Goal: Find specific page/section: Find specific page/section

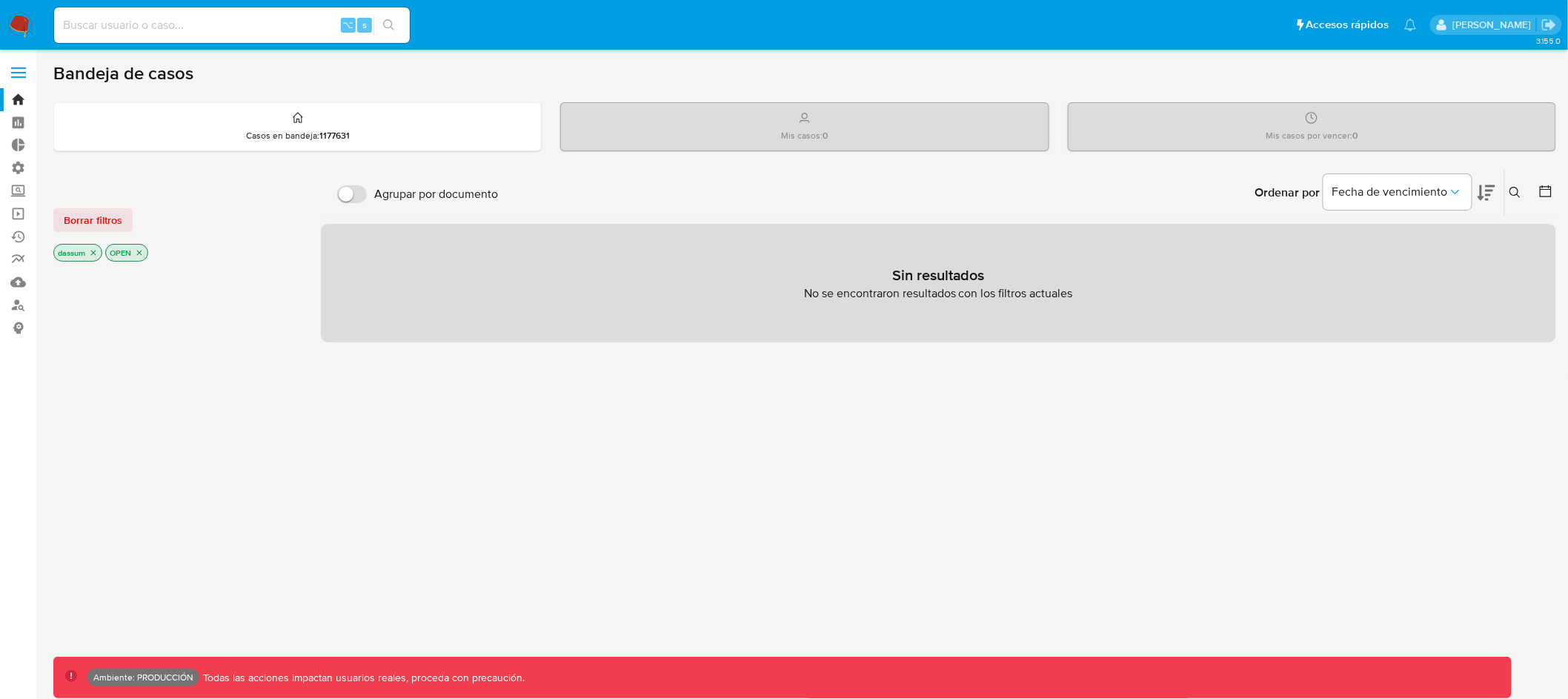
click at [143, 250] on icon "close-filter" at bounding box center [140, 253] width 9 height 9
click at [95, 253] on icon "close-filter" at bounding box center [93, 254] width 5 height 5
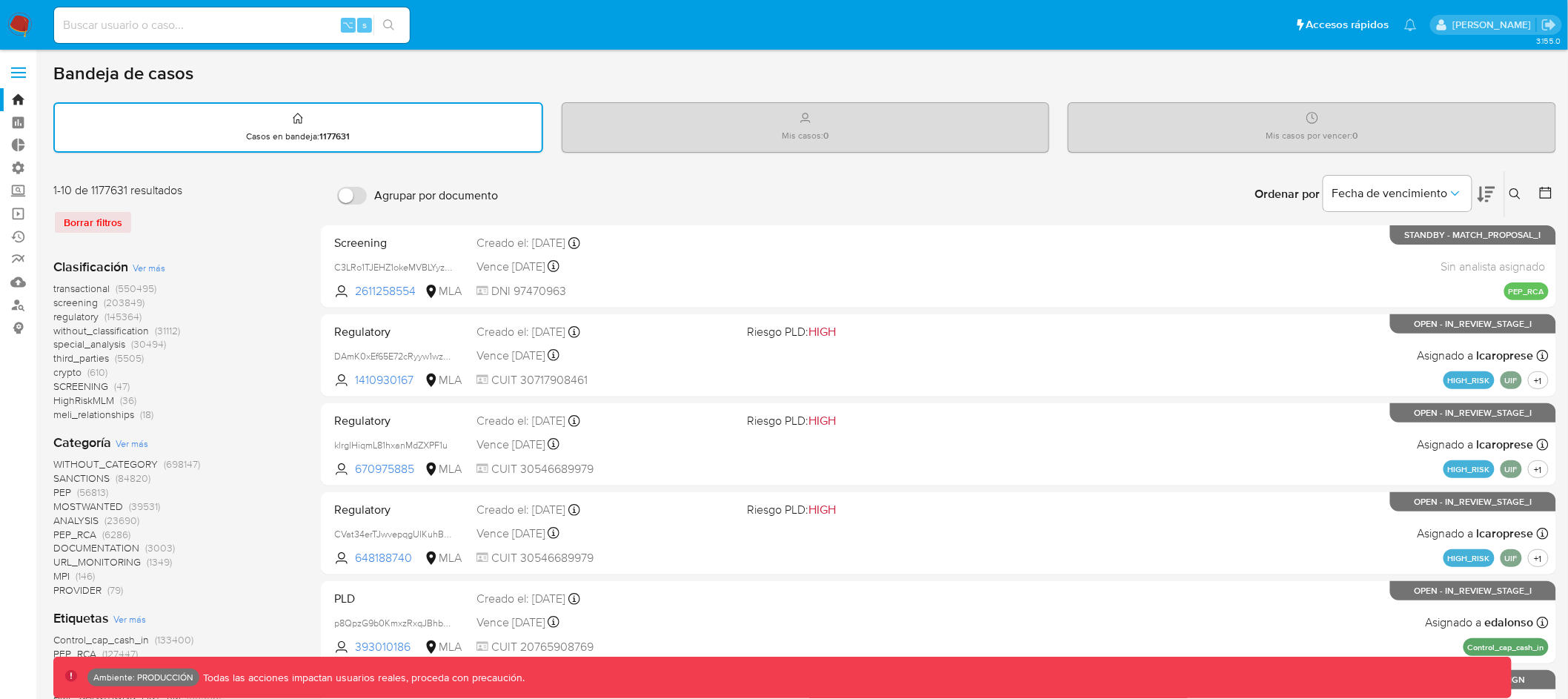
click at [74, 287] on span "transactional" at bounding box center [81, 288] width 56 height 15
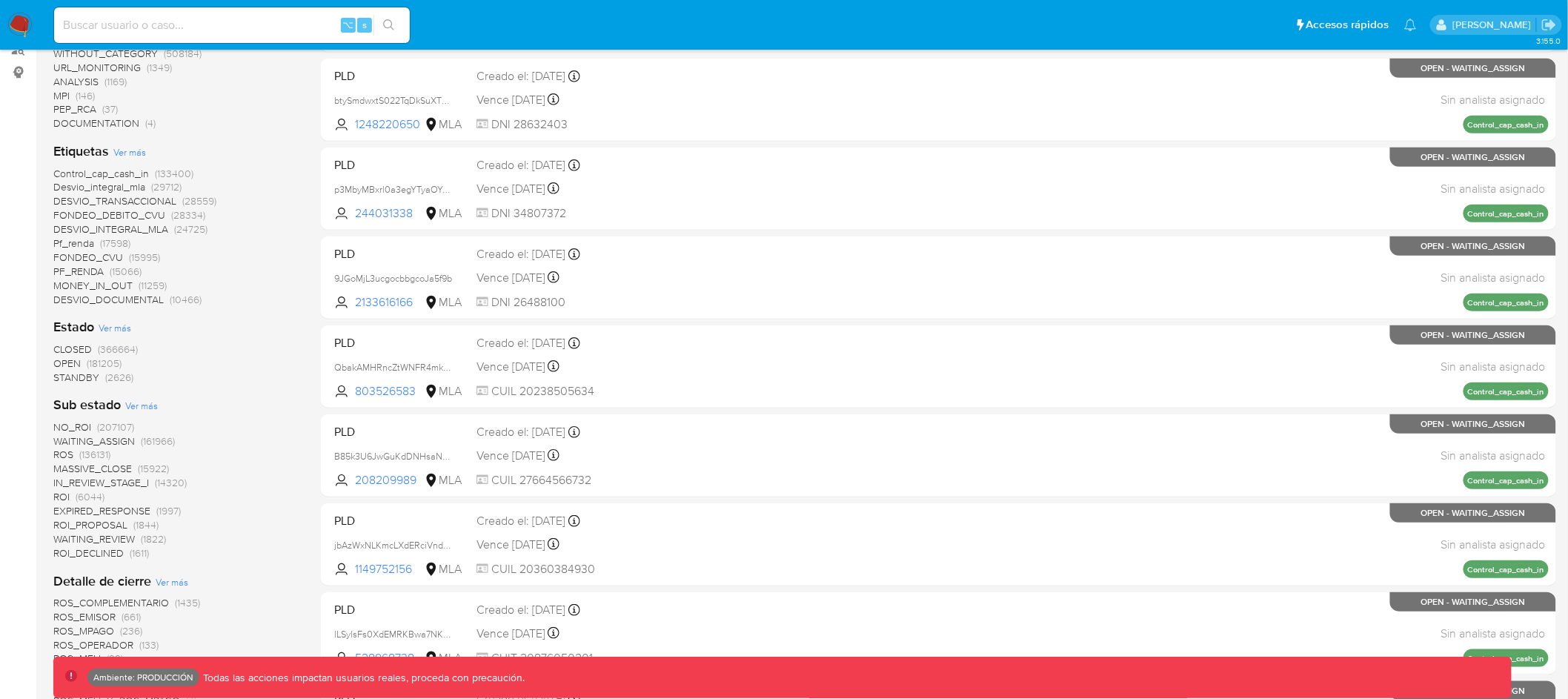
scroll to position [186, 0]
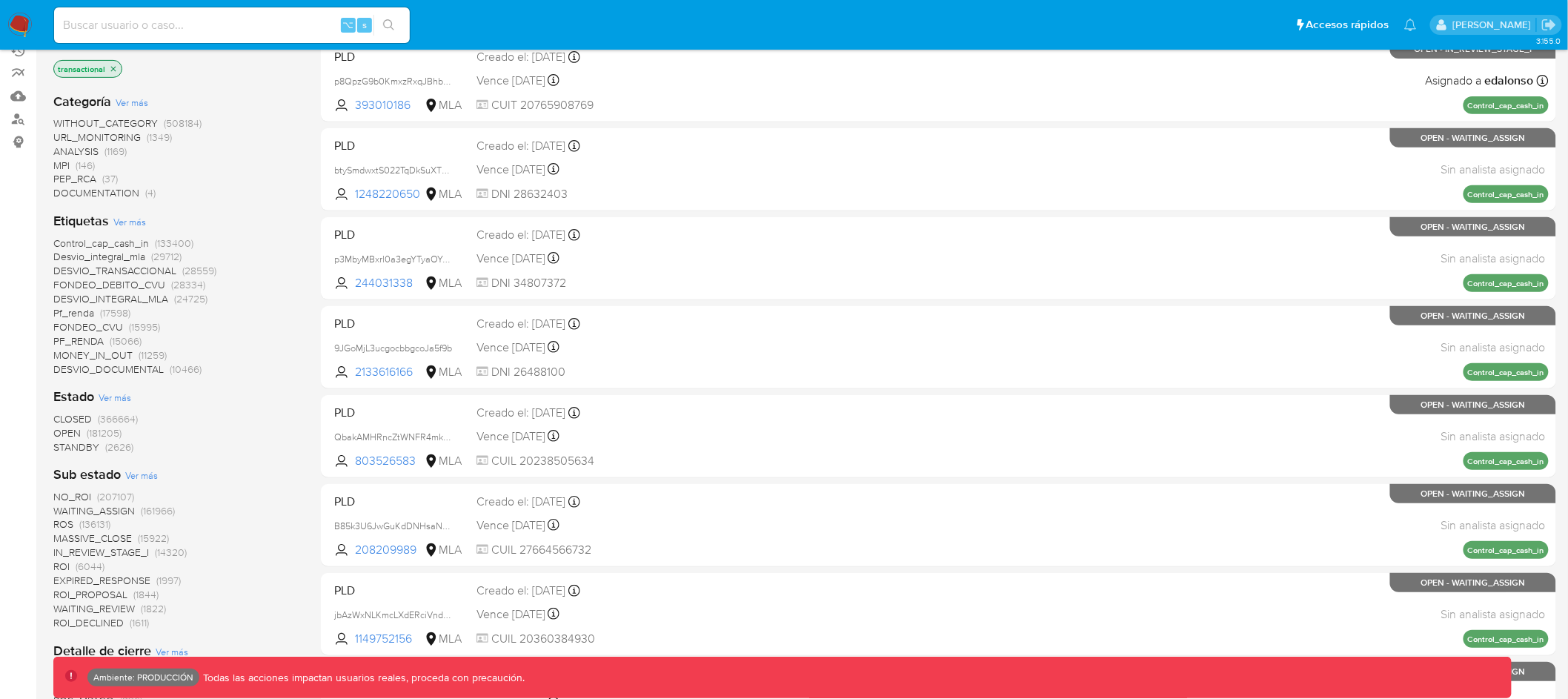
click at [64, 162] on span "MPI" at bounding box center [61, 165] width 16 height 15
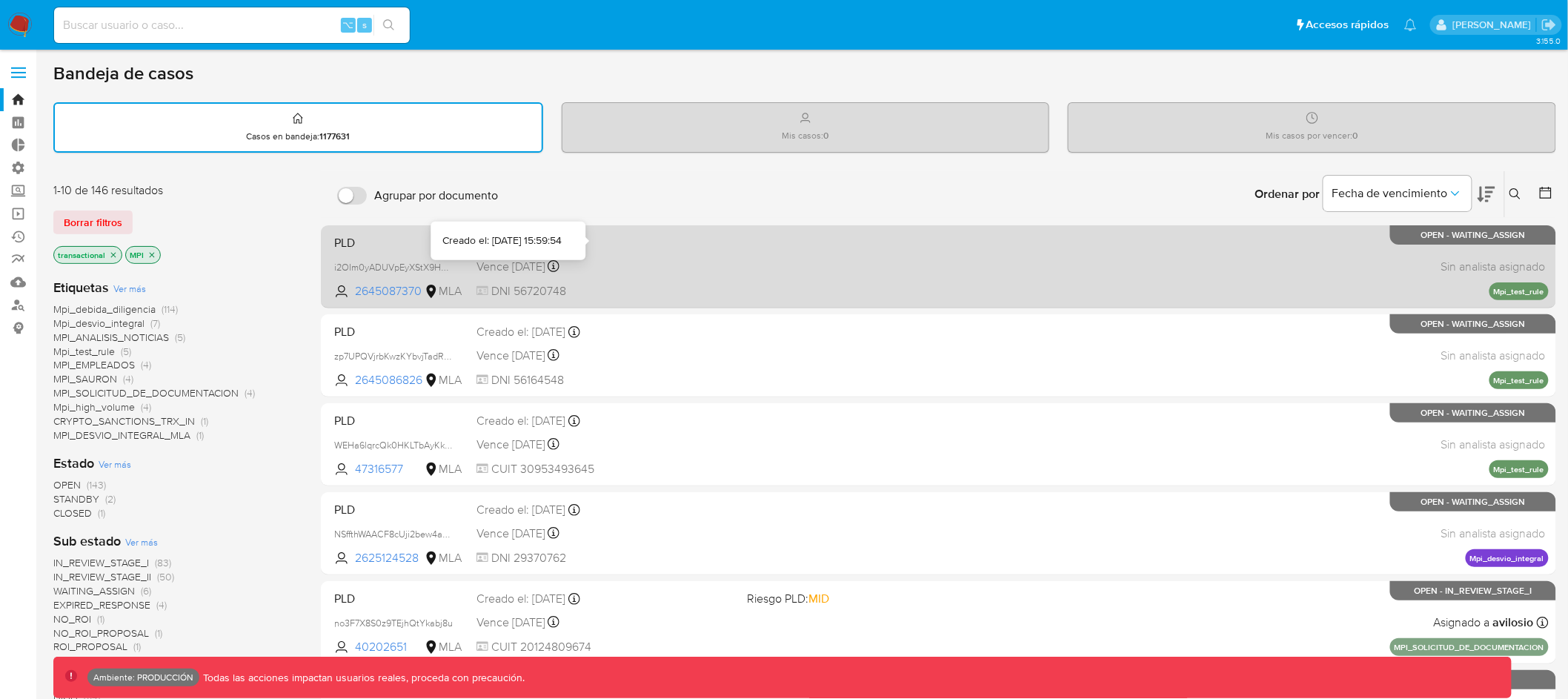
click at [652, 257] on div "Vence [DATE] Vence el [DATE] 15:59:55" at bounding box center [606, 266] width 259 height 20
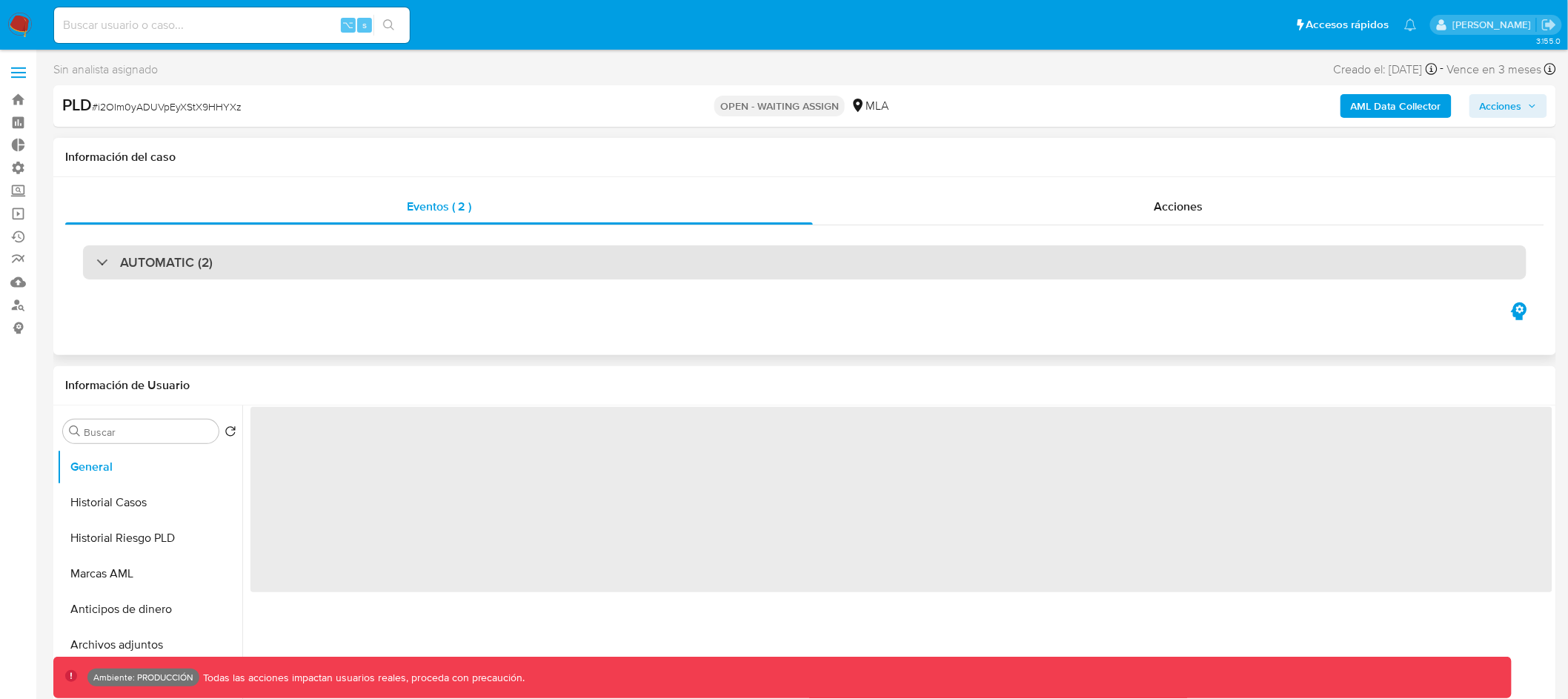
click at [668, 262] on div "AUTOMATIC (2)" at bounding box center [804, 262] width 1444 height 34
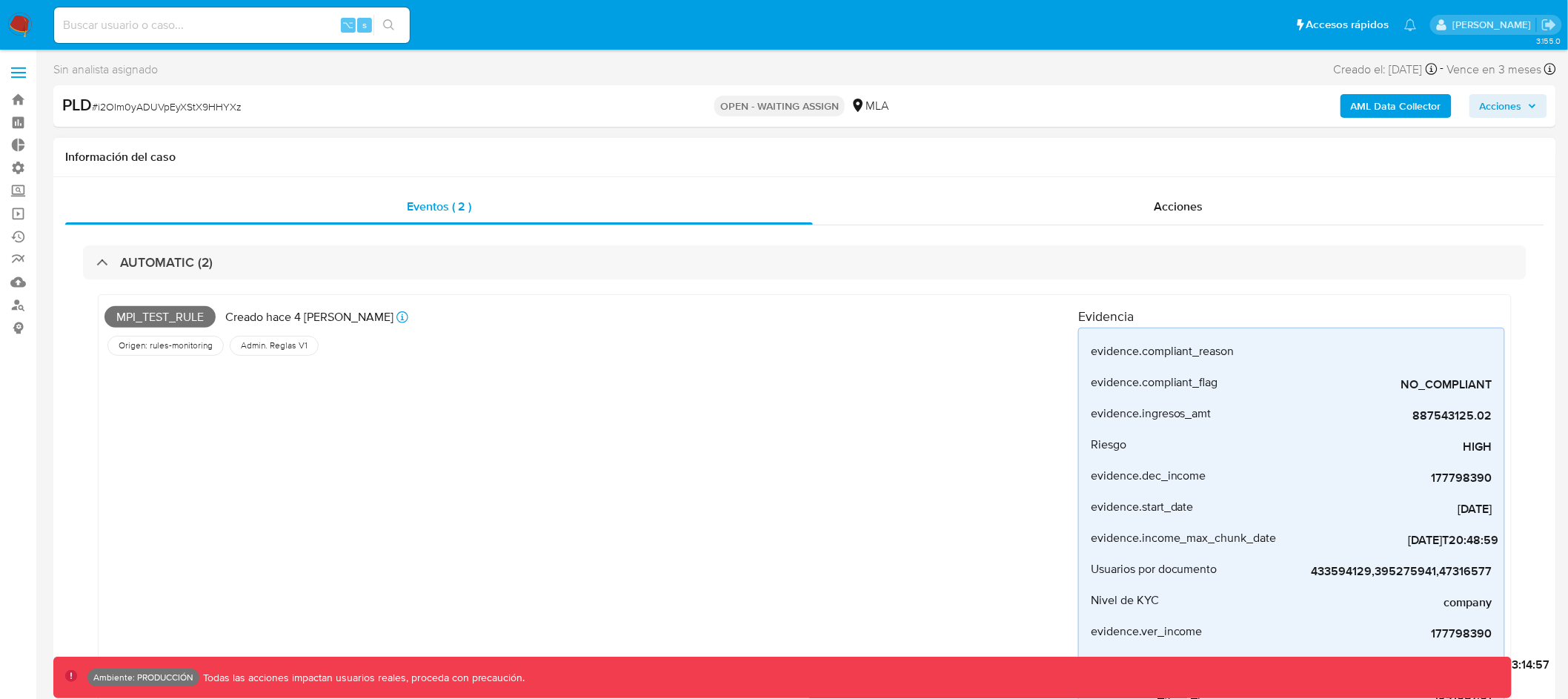
select select "10"
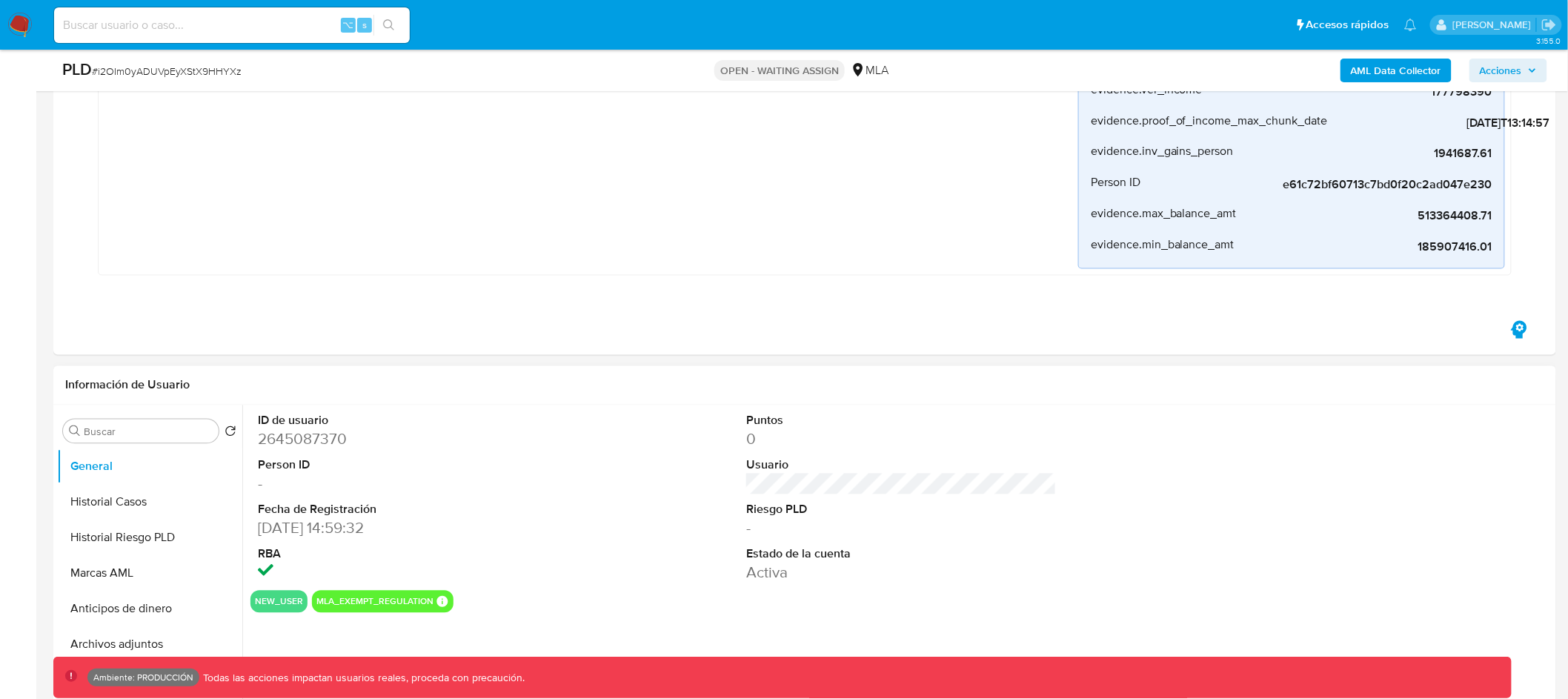
scroll to position [1077, 0]
